Goal: Check status: Check status

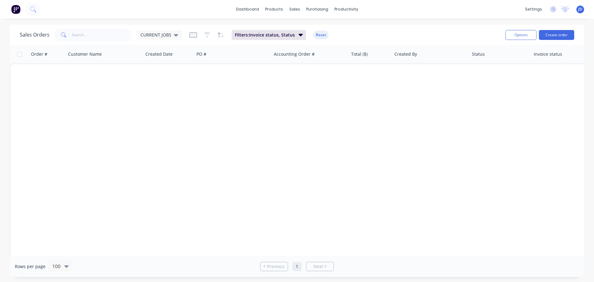
scroll to position [921, 0]
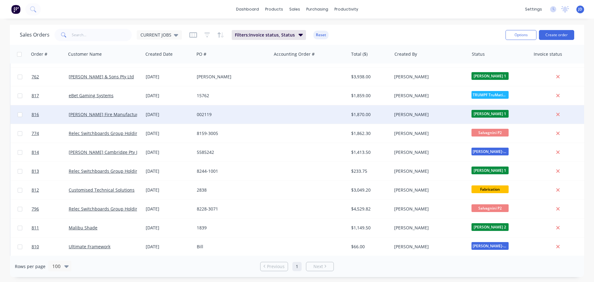
click at [329, 114] on div at bounding box center [309, 114] width 77 height 19
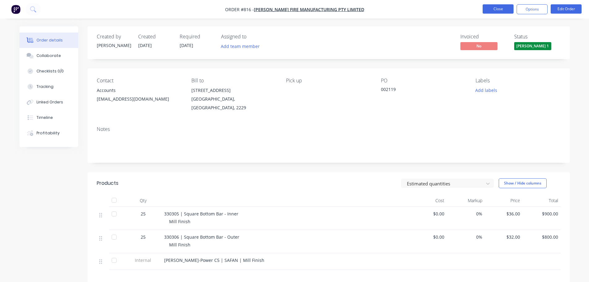
click at [496, 11] on button "Close" at bounding box center [498, 8] width 31 height 9
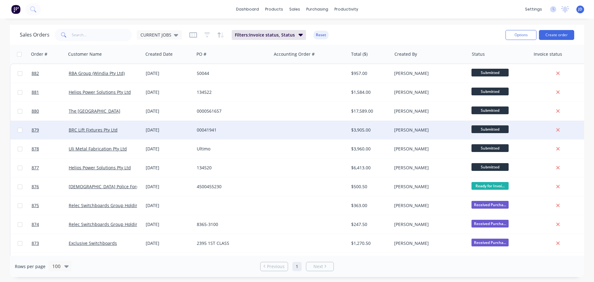
click at [494, 129] on span "Submitted" at bounding box center [489, 129] width 37 height 8
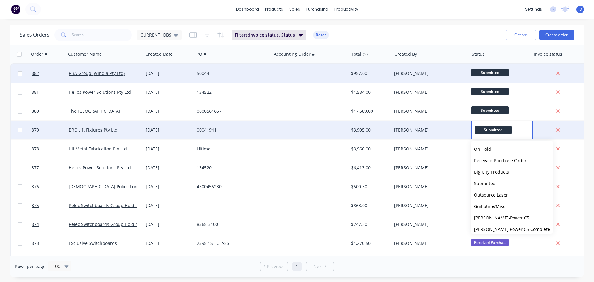
click at [488, 70] on span "Submitted" at bounding box center [489, 73] width 37 height 8
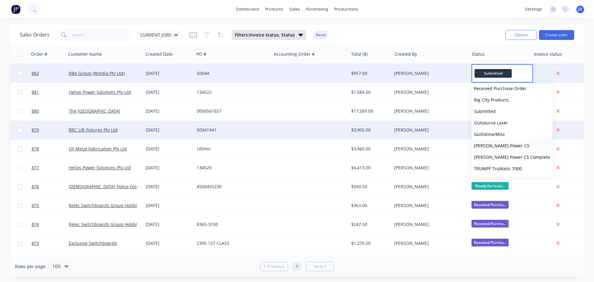
scroll to position [31, 0]
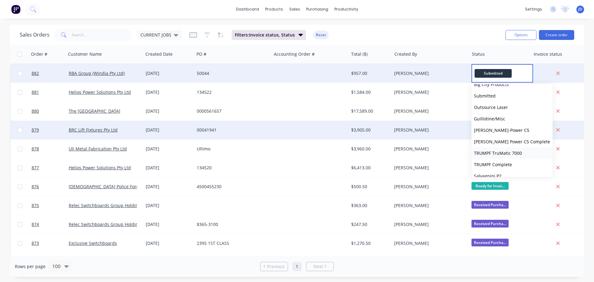
click at [515, 152] on span "TRUMPF TruMatic 7000" at bounding box center [498, 153] width 48 height 6
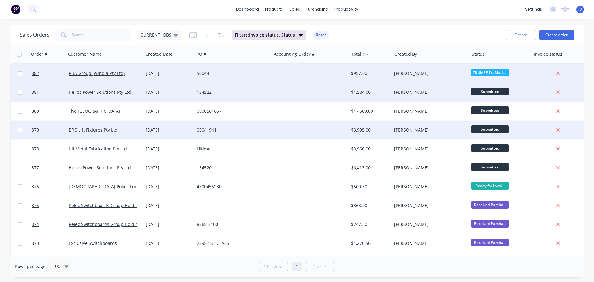
click at [498, 91] on span "Submitted" at bounding box center [489, 92] width 37 height 8
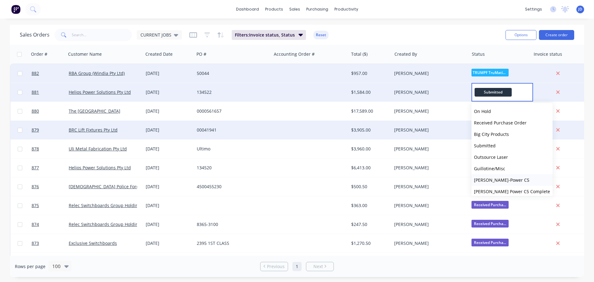
click at [501, 180] on span "[PERSON_NAME]-Power C5" at bounding box center [501, 180] width 55 height 6
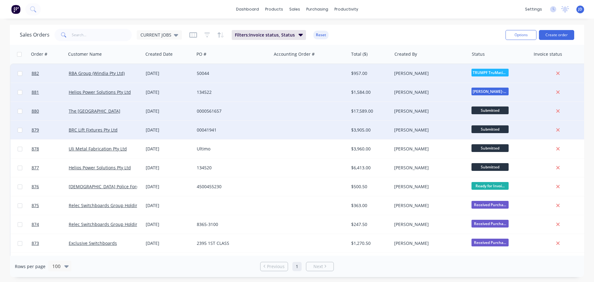
click at [493, 112] on span "Submitted" at bounding box center [489, 110] width 37 height 8
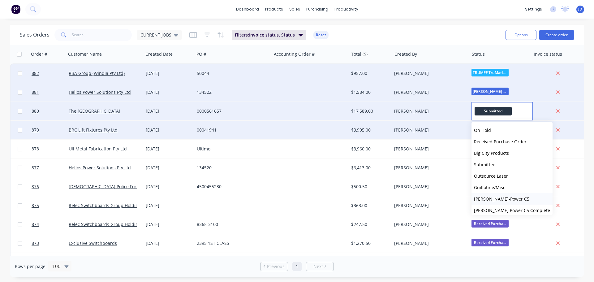
click at [502, 198] on span "[PERSON_NAME]-Power C5" at bounding box center [501, 199] width 55 height 6
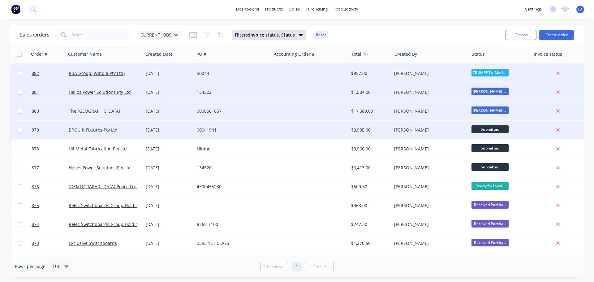
click at [498, 129] on span "Submitted" at bounding box center [489, 129] width 37 height 8
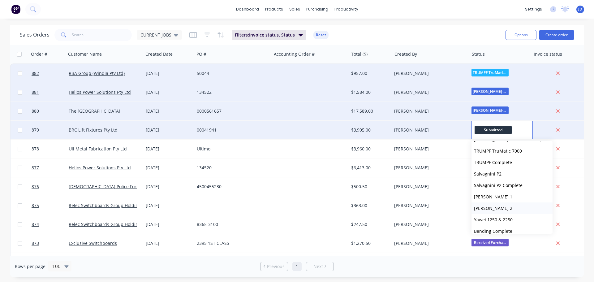
scroll to position [93, 0]
click at [516, 159] on button "TRUMPF Complete" at bounding box center [511, 158] width 81 height 11
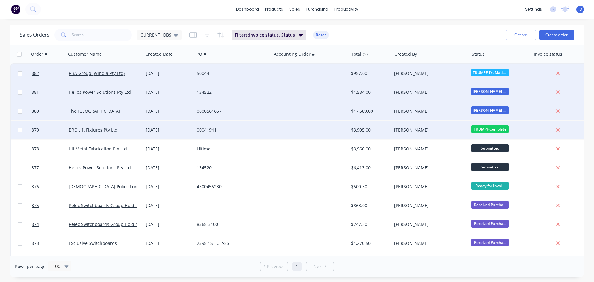
click at [240, 131] on div "00041941" at bounding box center [231, 130] width 69 height 6
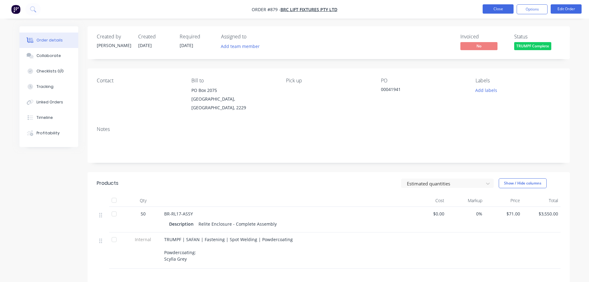
click at [504, 11] on button "Close" at bounding box center [498, 8] width 31 height 9
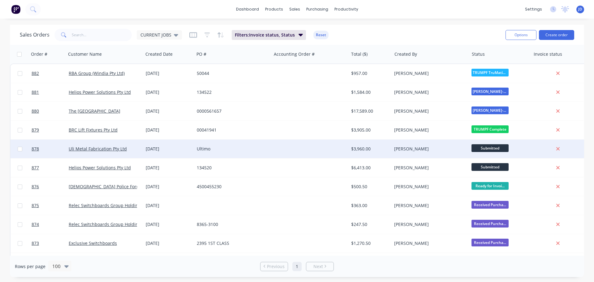
click at [491, 150] on span "Submitted" at bounding box center [489, 148] width 37 height 8
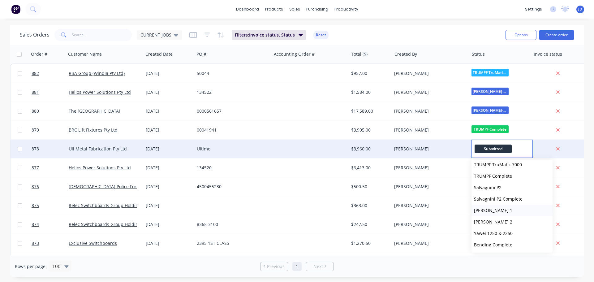
scroll to position [93, 0]
click at [504, 168] on span "TRUMPF TruMatic 7000" at bounding box center [498, 167] width 48 height 6
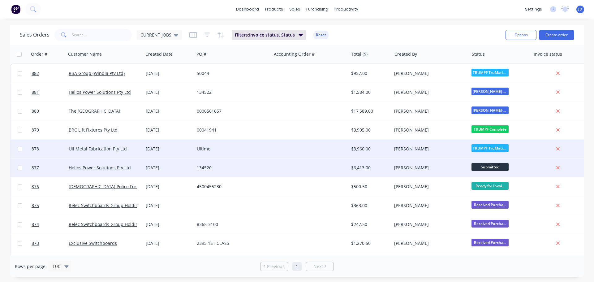
click at [495, 168] on span "Submitted" at bounding box center [489, 167] width 37 height 8
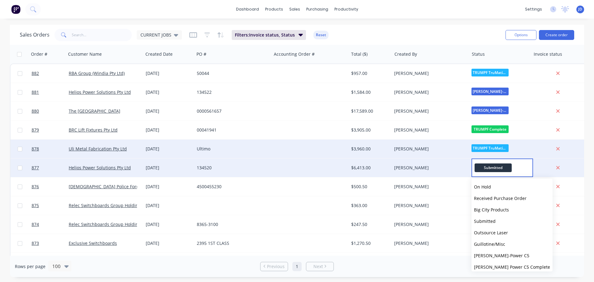
click at [507, 257] on button "[PERSON_NAME]-Power C5" at bounding box center [511, 255] width 81 height 11
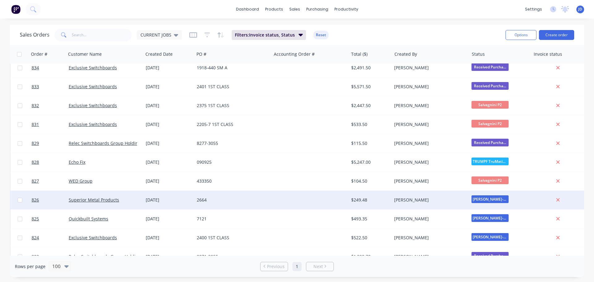
scroll to position [773, 0]
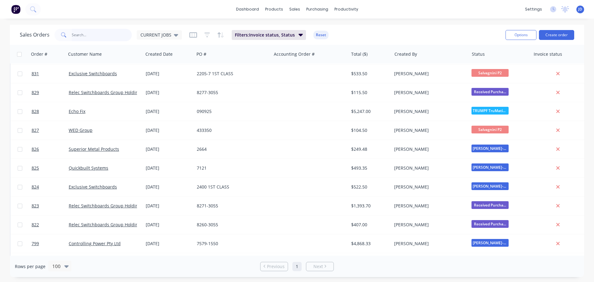
drag, startPoint x: 89, startPoint y: 38, endPoint x: 91, endPoint y: 34, distance: 3.6
click at [89, 38] on input "text" at bounding box center [102, 35] width 60 height 12
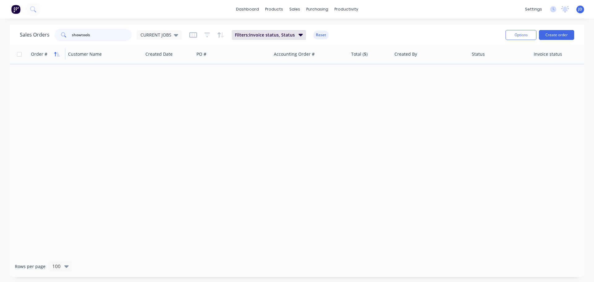
scroll to position [0, 0]
click at [160, 32] on span "CURRENT JOBS" at bounding box center [155, 35] width 31 height 6
click at [75, 37] on input "show" at bounding box center [102, 35] width 60 height 12
click at [93, 31] on input "show" at bounding box center [102, 35] width 60 height 12
type input "s"
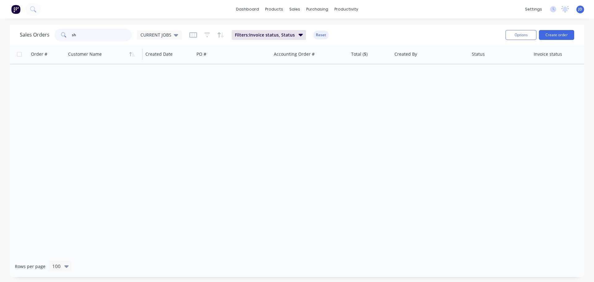
type input "s"
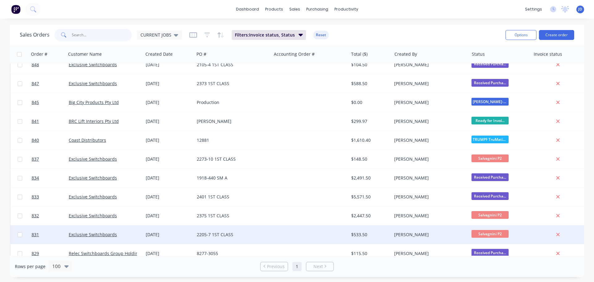
scroll to position [650, 0]
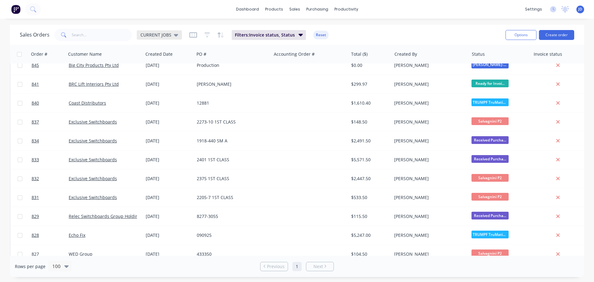
click at [159, 32] on span "CURRENT JOBS" at bounding box center [155, 35] width 31 height 6
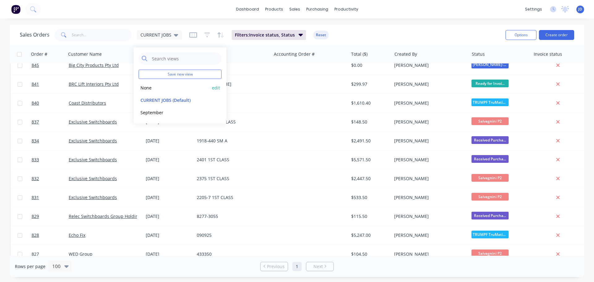
click at [174, 90] on button "None" at bounding box center [174, 87] width 71 height 7
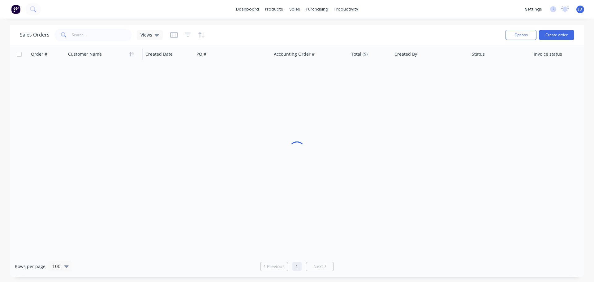
scroll to position [0, 0]
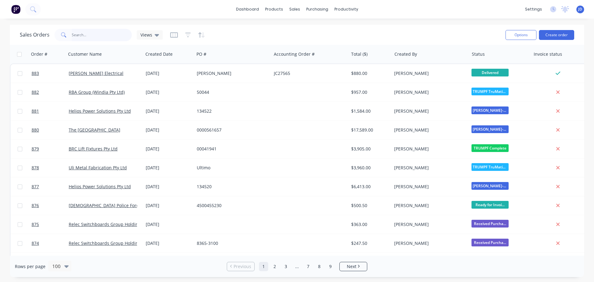
click at [102, 38] on input "text" at bounding box center [102, 35] width 60 height 12
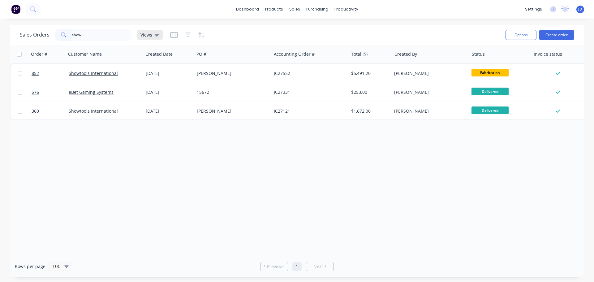
click at [150, 34] on span "Views" at bounding box center [146, 35] width 12 height 6
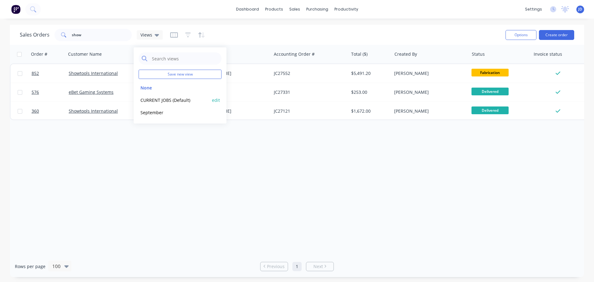
click at [164, 102] on button "CURRENT JOBS (Default)" at bounding box center [174, 100] width 71 height 7
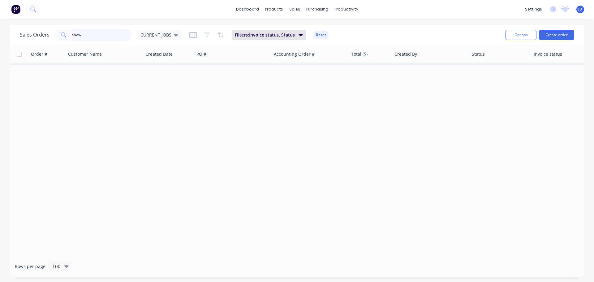
click at [107, 37] on input "show" at bounding box center [102, 35] width 60 height 12
click at [154, 37] on span "CURRENT JOBS" at bounding box center [155, 35] width 31 height 6
click at [165, 90] on button "None" at bounding box center [174, 87] width 71 height 7
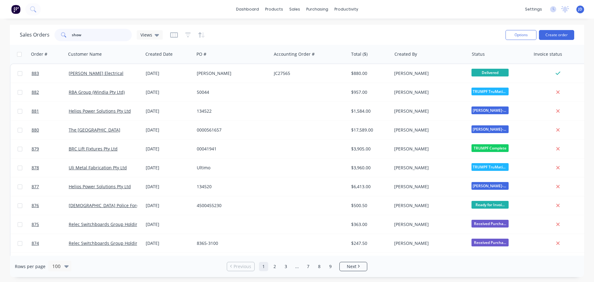
click at [114, 35] on input "show" at bounding box center [102, 35] width 60 height 12
type input "showtools"
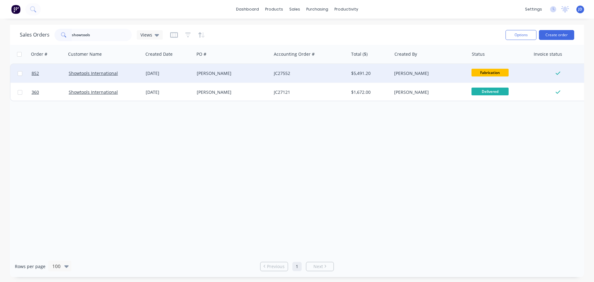
click at [245, 75] on div "[PERSON_NAME]" at bounding box center [231, 73] width 69 height 6
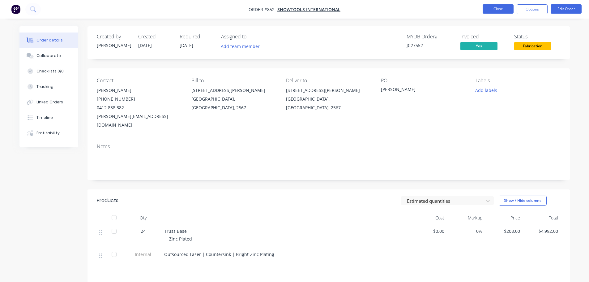
click at [505, 11] on button "Close" at bounding box center [498, 8] width 31 height 9
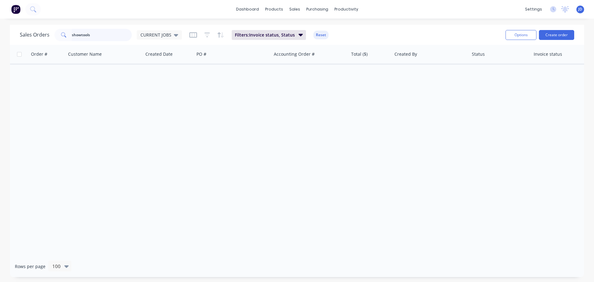
click at [107, 37] on input "showtools" at bounding box center [102, 35] width 60 height 12
drag, startPoint x: 156, startPoint y: 32, endPoint x: 153, endPoint y: 44, distance: 12.1
click at [157, 33] on span "CURRENT JOBS" at bounding box center [155, 35] width 31 height 6
click at [153, 85] on button "None" at bounding box center [174, 87] width 71 height 7
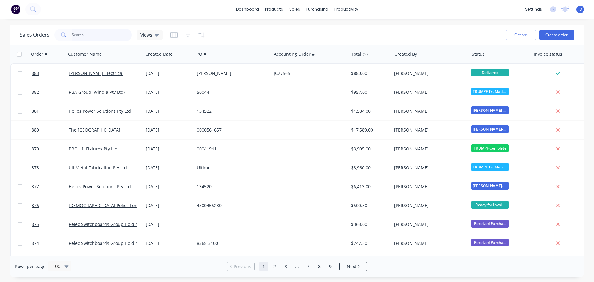
click at [103, 35] on input "showtools" at bounding box center [102, 35] width 60 height 12
type input "showtools"
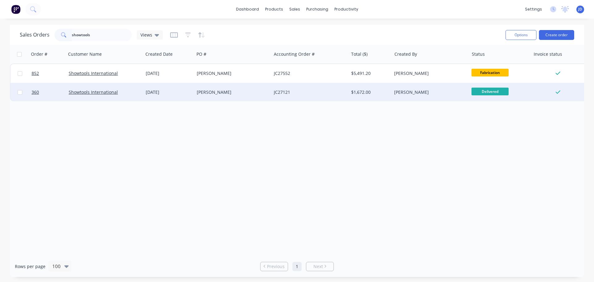
click at [268, 97] on div "[PERSON_NAME]" at bounding box center [232, 92] width 77 height 19
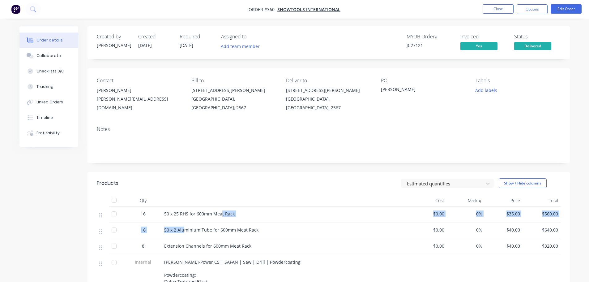
drag, startPoint x: 221, startPoint y: 211, endPoint x: 187, endPoint y: 219, distance: 35.3
click at [185, 219] on div "16 50 x 25 RHS for 600mm Meat Rack $0.00 0% $35.00 $560.00 16 50 x 2 Aluminium …" at bounding box center [329, 249] width 464 height 84
click at [494, 7] on button "Close" at bounding box center [498, 8] width 31 height 9
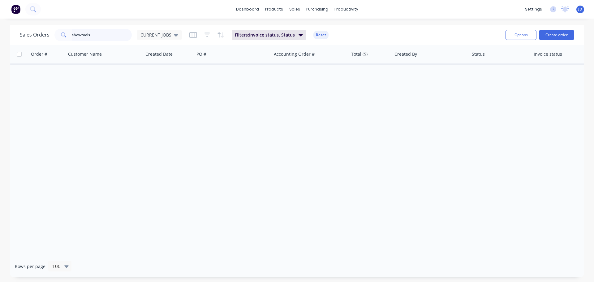
drag, startPoint x: 105, startPoint y: 37, endPoint x: 0, endPoint y: 15, distance: 107.9
click at [0, 16] on div "dashboard products sales purchasing productivity dashboard products Product Cat…" at bounding box center [297, 141] width 594 height 282
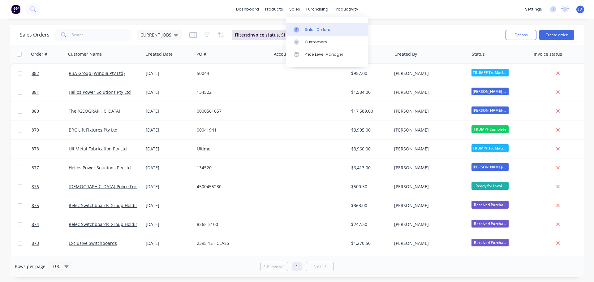
click at [304, 32] on link "Sales Orders" at bounding box center [327, 29] width 82 height 12
click at [304, 29] on link "Sales Orders" at bounding box center [327, 29] width 82 height 12
